Goal: Communication & Community: Participate in discussion

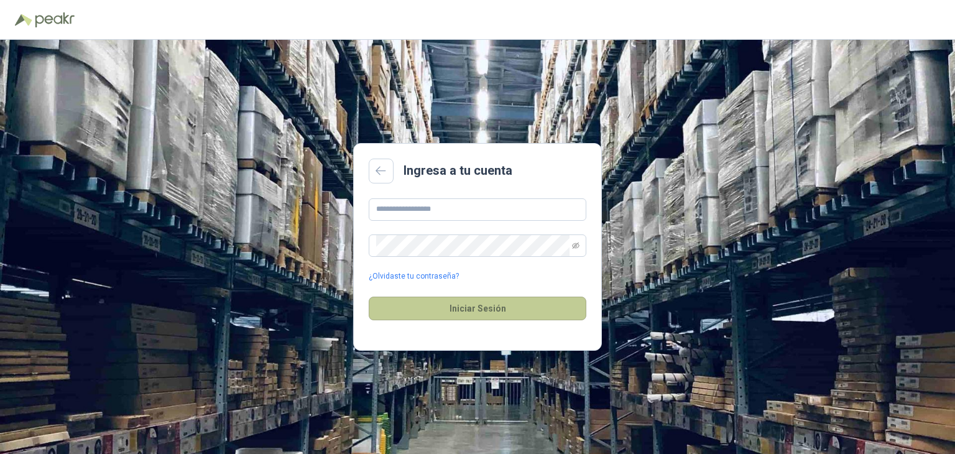
click at [523, 304] on button "Iniciar Sesión" at bounding box center [478, 309] width 218 height 24
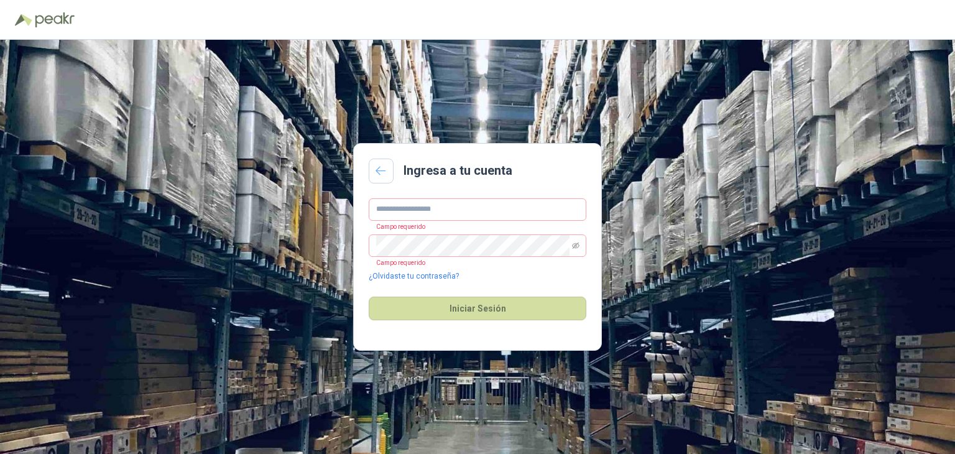
click at [378, 166] on icon at bounding box center [380, 171] width 11 height 10
click at [487, 209] on input "text" at bounding box center [478, 209] width 218 height 22
type input "**********"
click at [369, 297] on button "Iniciar Sesión" at bounding box center [478, 309] width 218 height 24
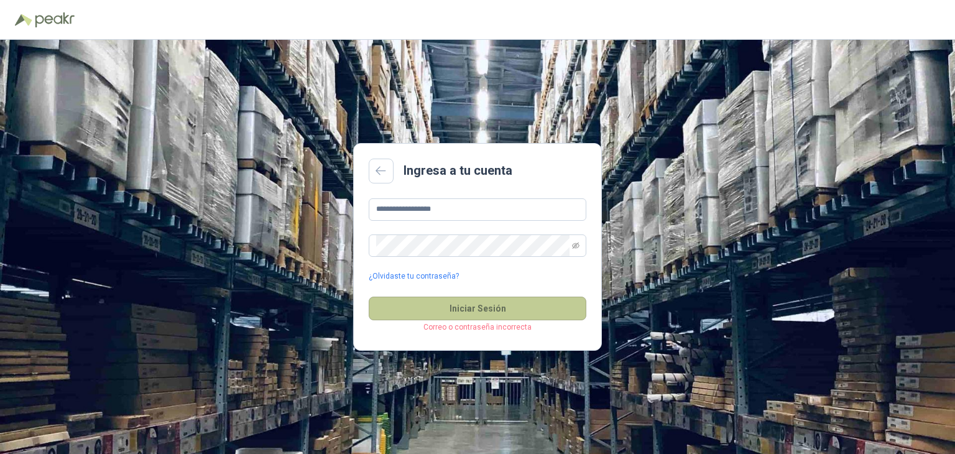
click at [522, 306] on button "Iniciar Sesión" at bounding box center [478, 309] width 218 height 24
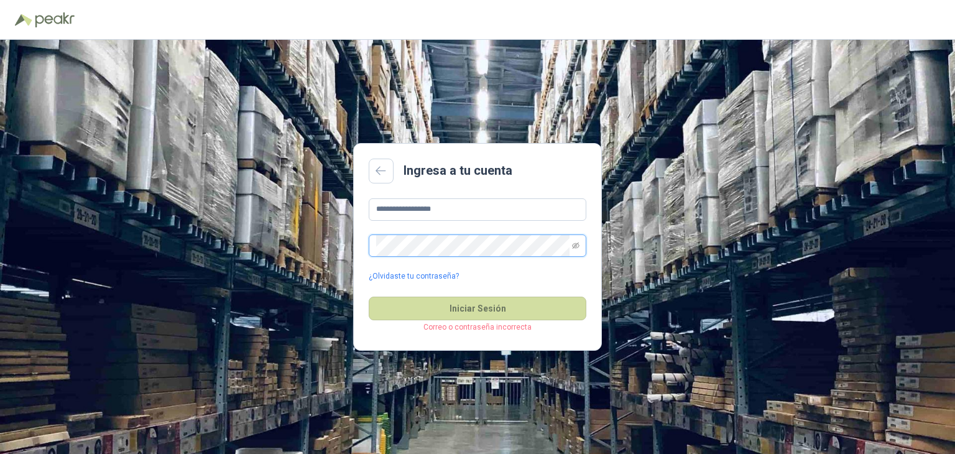
click at [327, 239] on div "**********" at bounding box center [477, 247] width 955 height 414
click at [369, 297] on button "Iniciar Sesión" at bounding box center [478, 309] width 218 height 24
click at [410, 273] on link "¿Olvidaste tu contraseña?" at bounding box center [414, 276] width 90 height 12
type input "**********"
click at [574, 244] on icon "eye-invisible" at bounding box center [575, 245] width 7 height 7
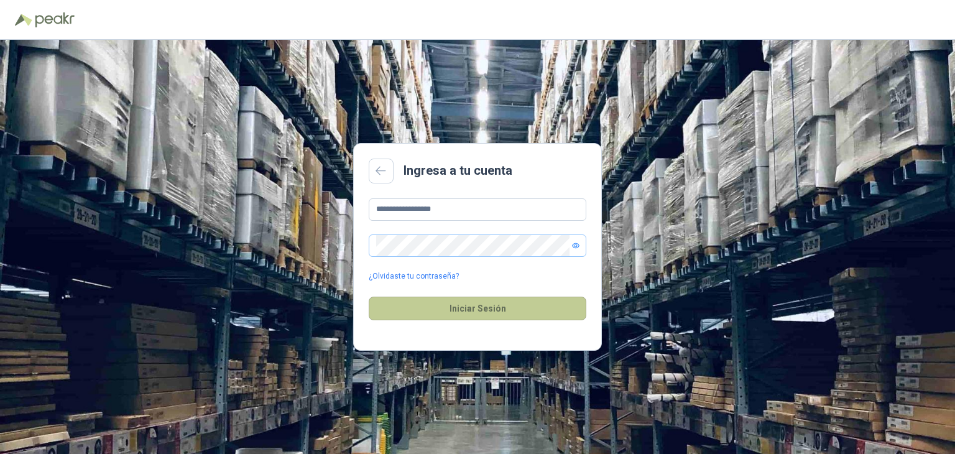
click at [519, 311] on button "Iniciar Sesión" at bounding box center [478, 309] width 218 height 24
click at [473, 314] on button "Iniciar Sesión" at bounding box center [478, 309] width 218 height 24
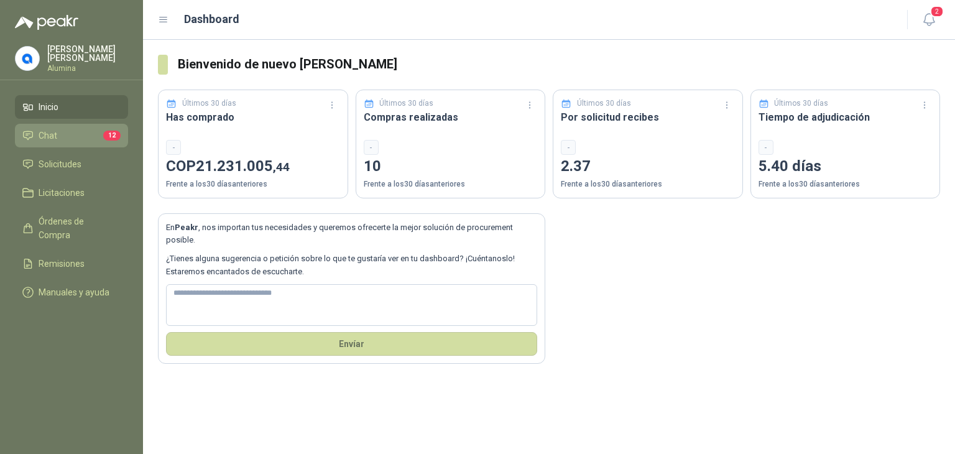
click at [52, 129] on span "Chat" at bounding box center [48, 136] width 19 height 14
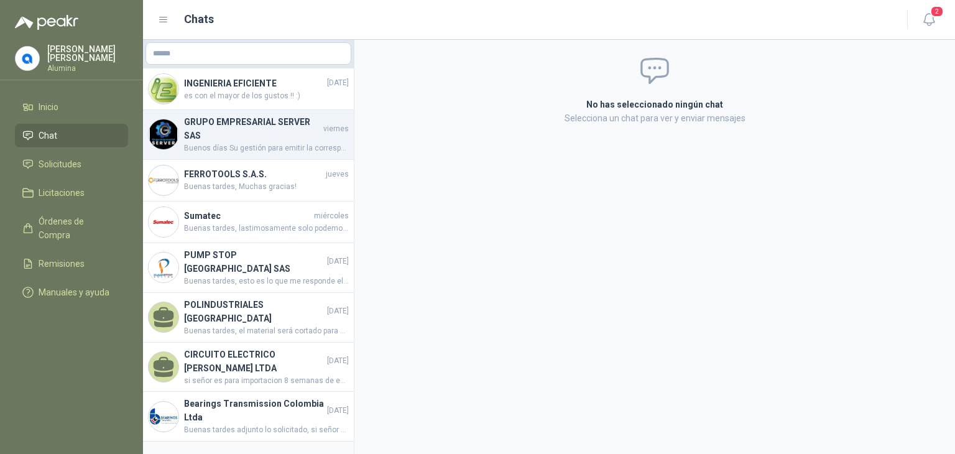
click at [219, 138] on h4 "GRUPO EMPRESARIAL SERVER SAS" at bounding box center [252, 128] width 137 height 27
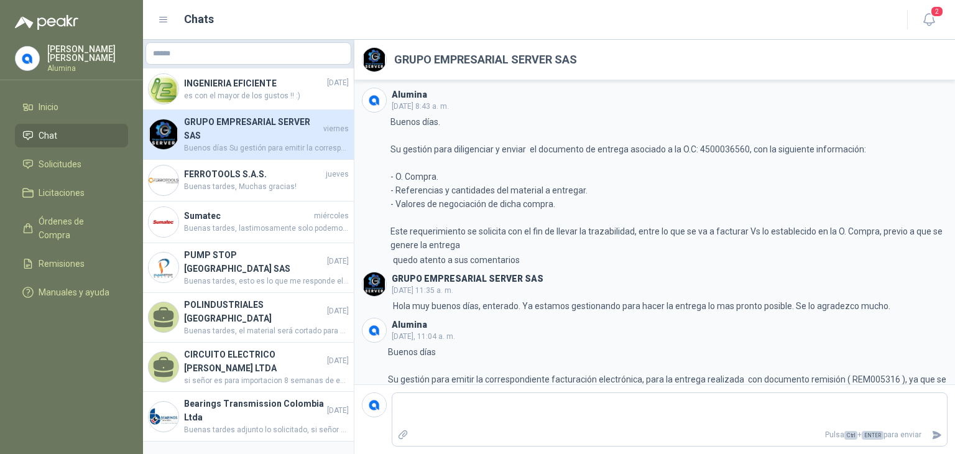
scroll to position [22, 0]
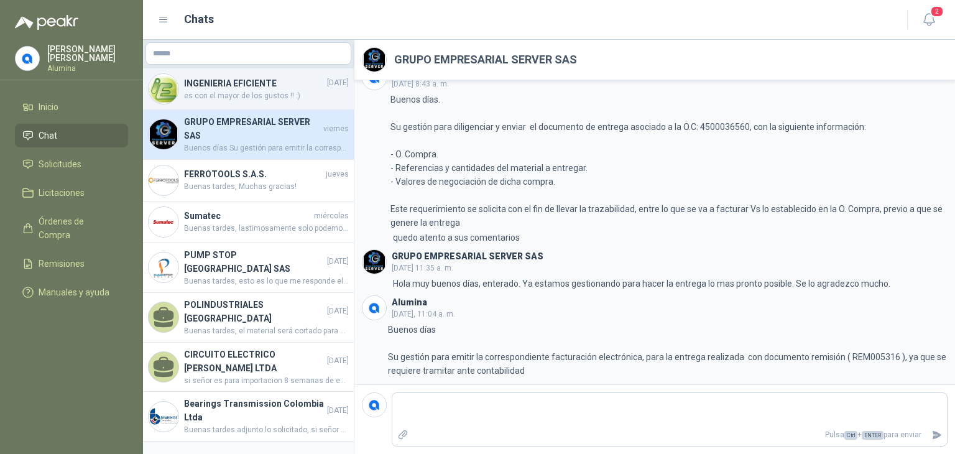
click at [235, 90] on span "es con el mayor de los gustos !! :)" at bounding box center [266, 96] width 165 height 12
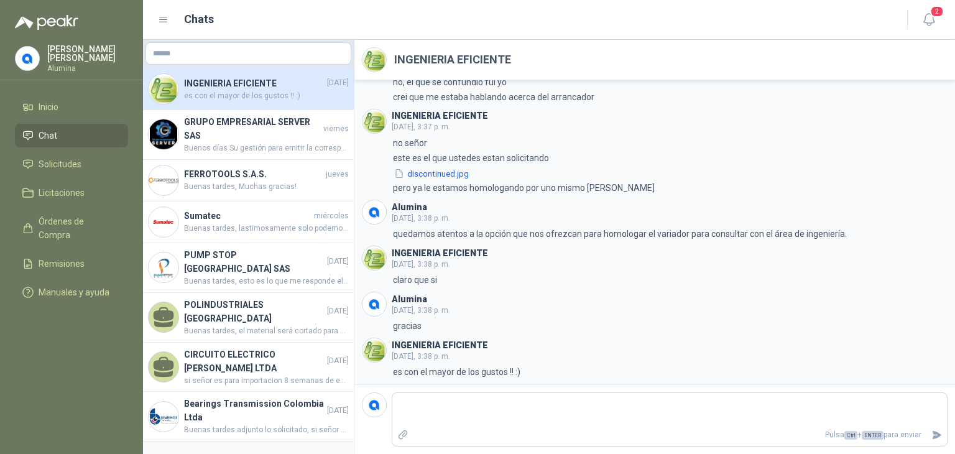
scroll to position [446, 0]
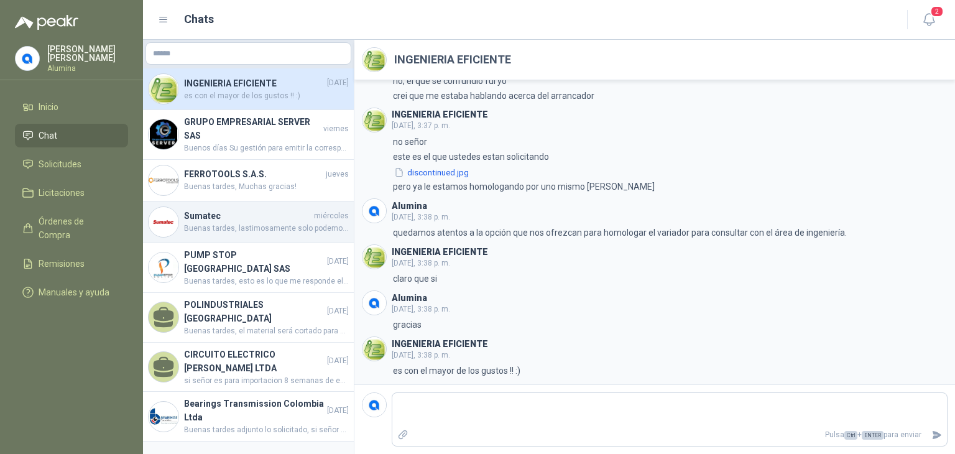
click at [293, 224] on span "Buenas tardes, lastimosamente solo podemos cumplir con la venta de 1 unidad, la…" at bounding box center [266, 229] width 165 height 12
